Goal: Transaction & Acquisition: Book appointment/travel/reservation

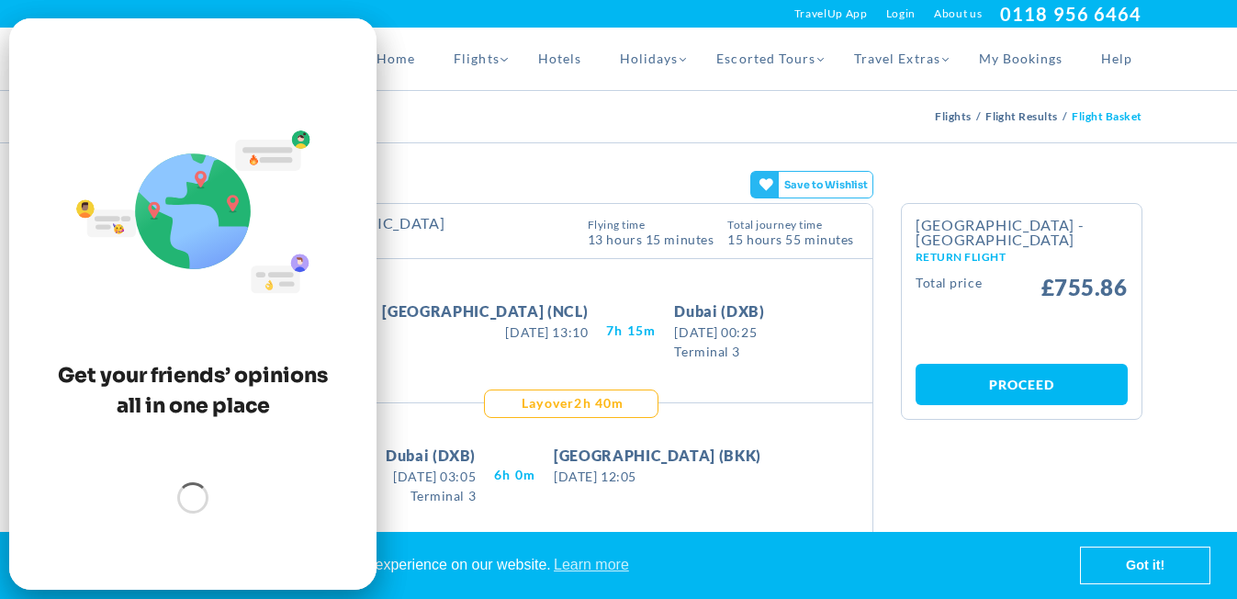
scroll to position [58, 0]
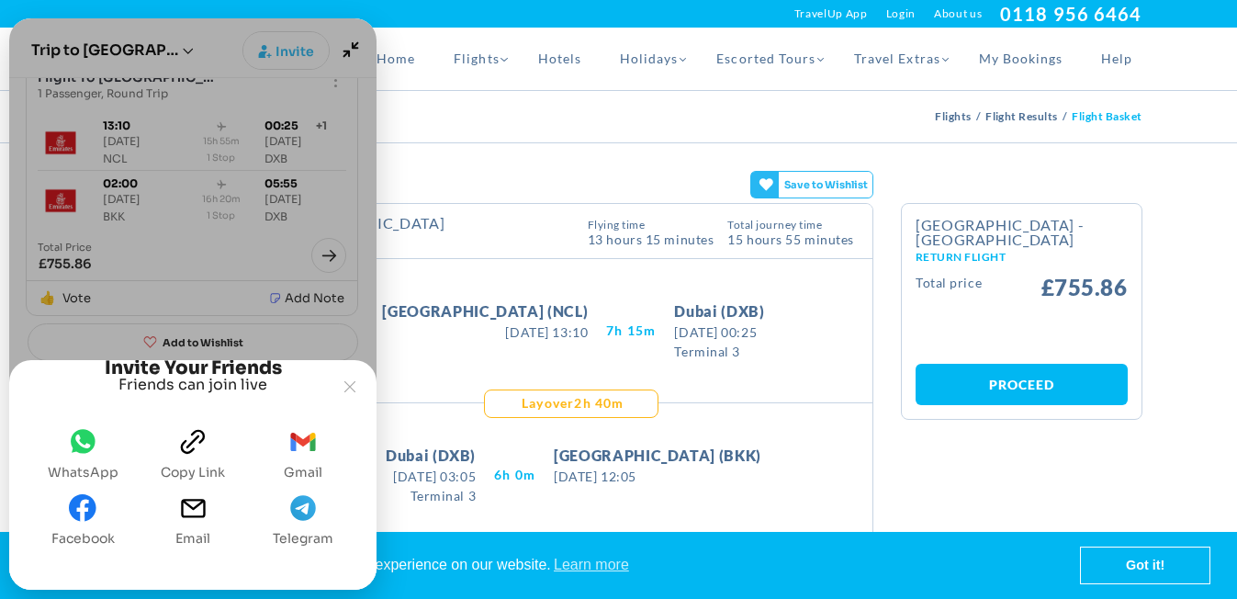
click at [74, 451] on icon "WhatsApp" at bounding box center [83, 441] width 25 height 24
click at [352, 369] on button "Joyned Window" at bounding box center [349, 386] width 35 height 35
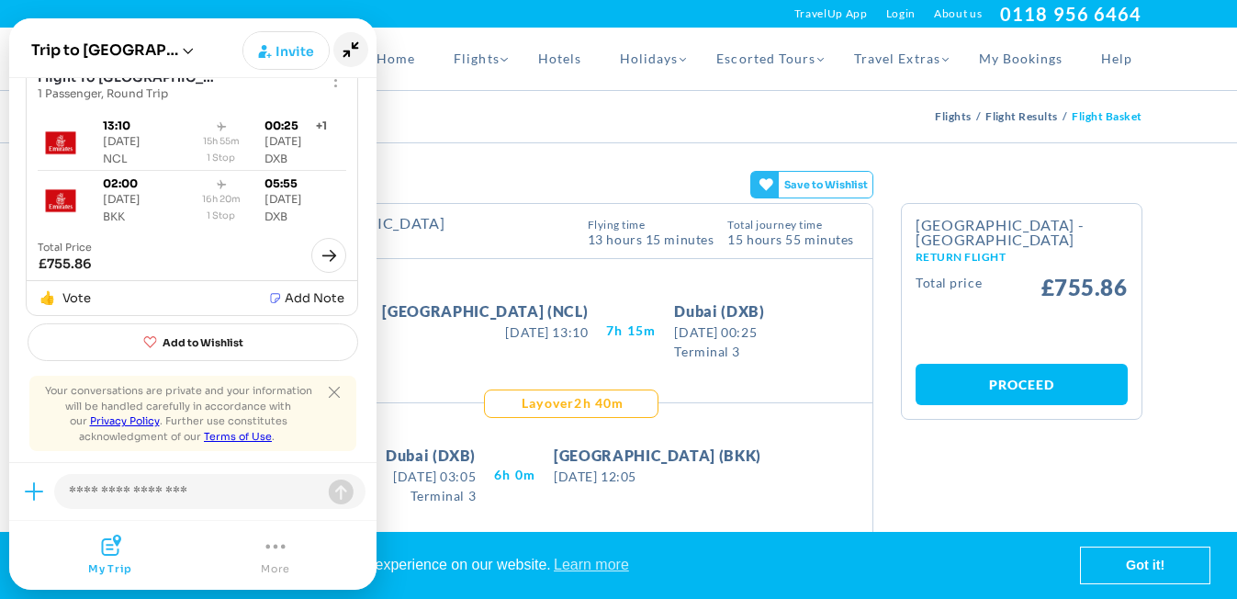
click at [354, 48] on icon "Minimize" at bounding box center [351, 50] width 16 height 16
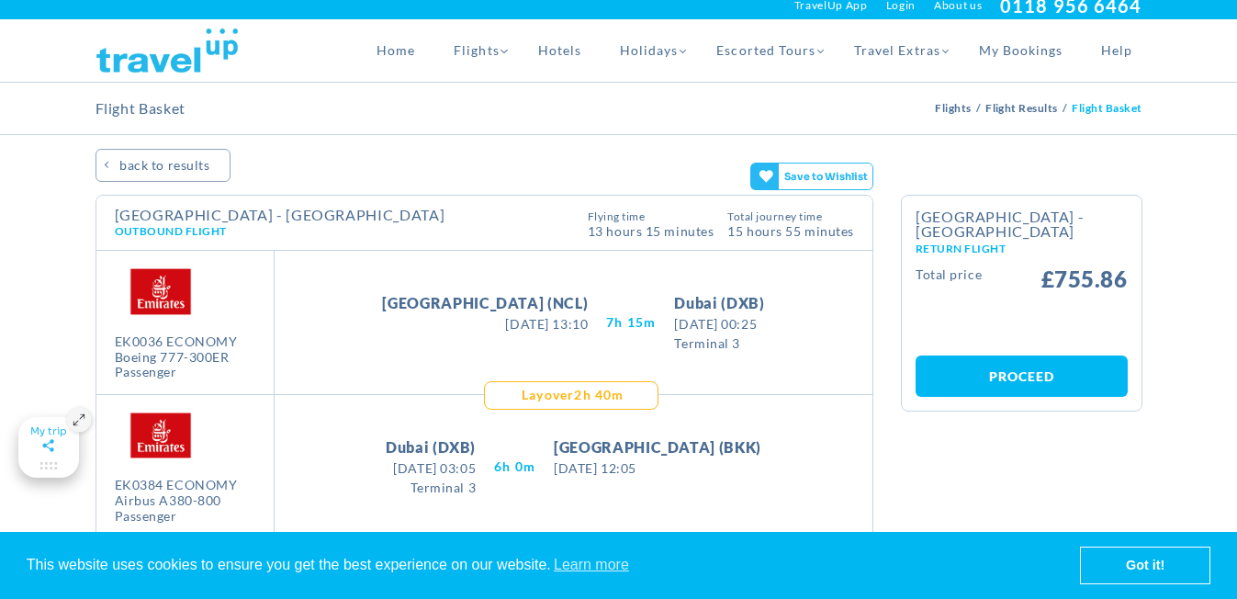
scroll to position [0, 0]
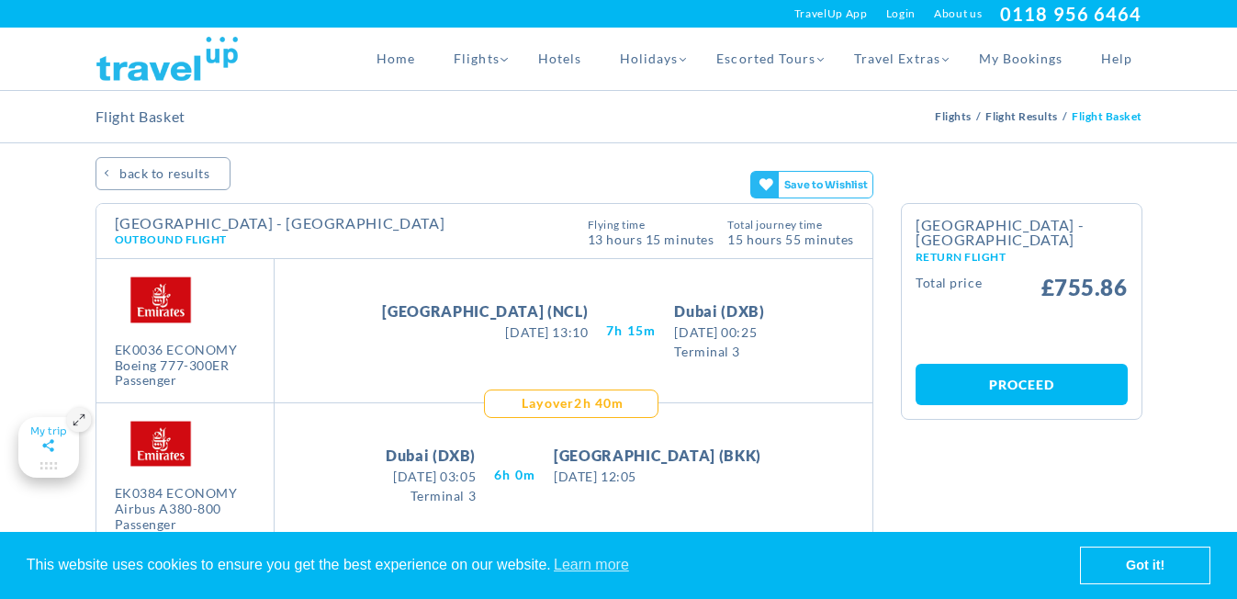
click at [196, 165] on span "BACK TO RESULTS" at bounding box center [164, 173] width 90 height 33
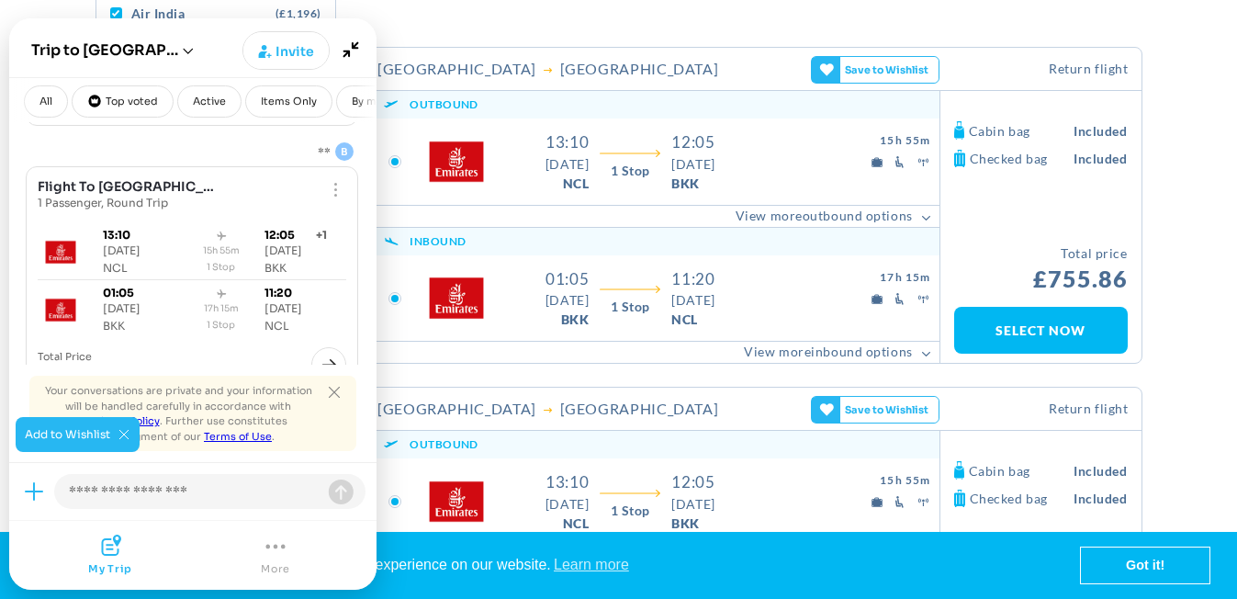
scroll to position [297, 0]
click at [337, 396] on icon "Close tooltip" at bounding box center [334, 392] width 11 height 11
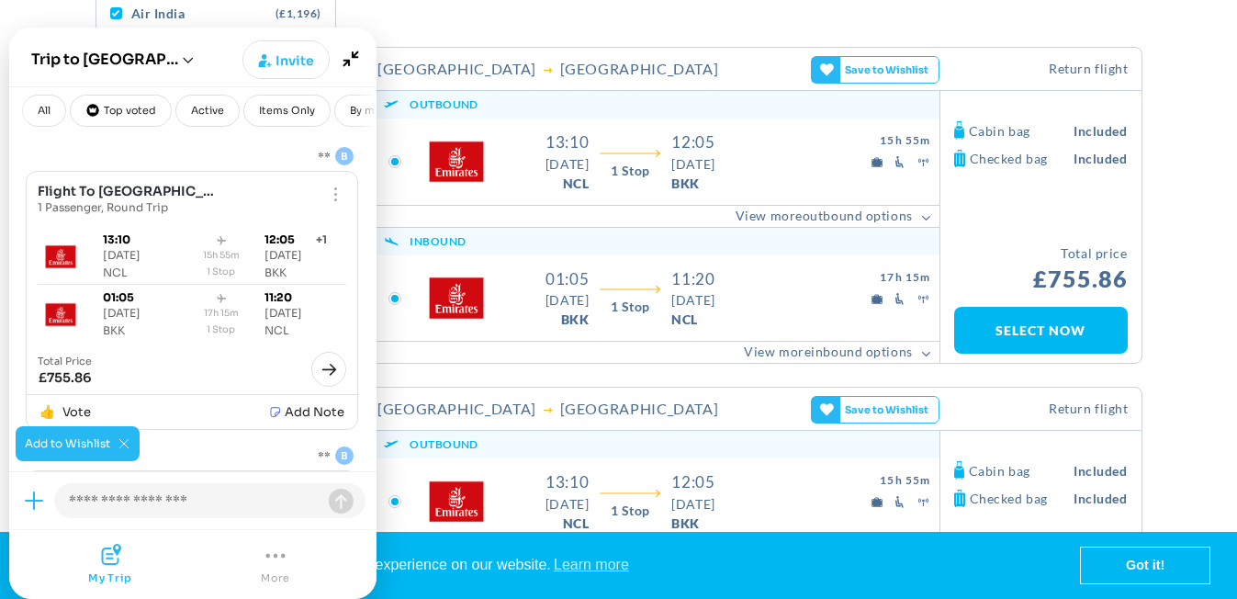
scroll to position [0, 1]
drag, startPoint x: 216, startPoint y: 46, endPoint x: 216, endPoint y: 192, distance: 146.0
click at [215, 185] on gamitee-draggable-container "Joyned Window" at bounding box center [192, 313] width 367 height 571
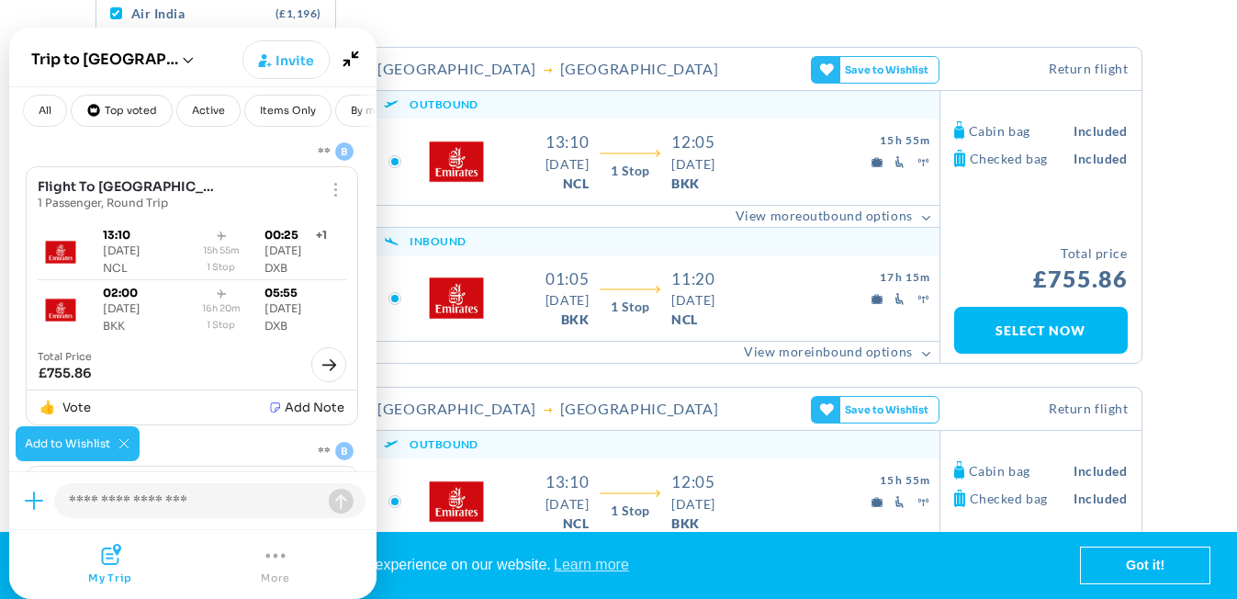
scroll to position [0, 0]
